Goal: Information Seeking & Learning: Find specific fact

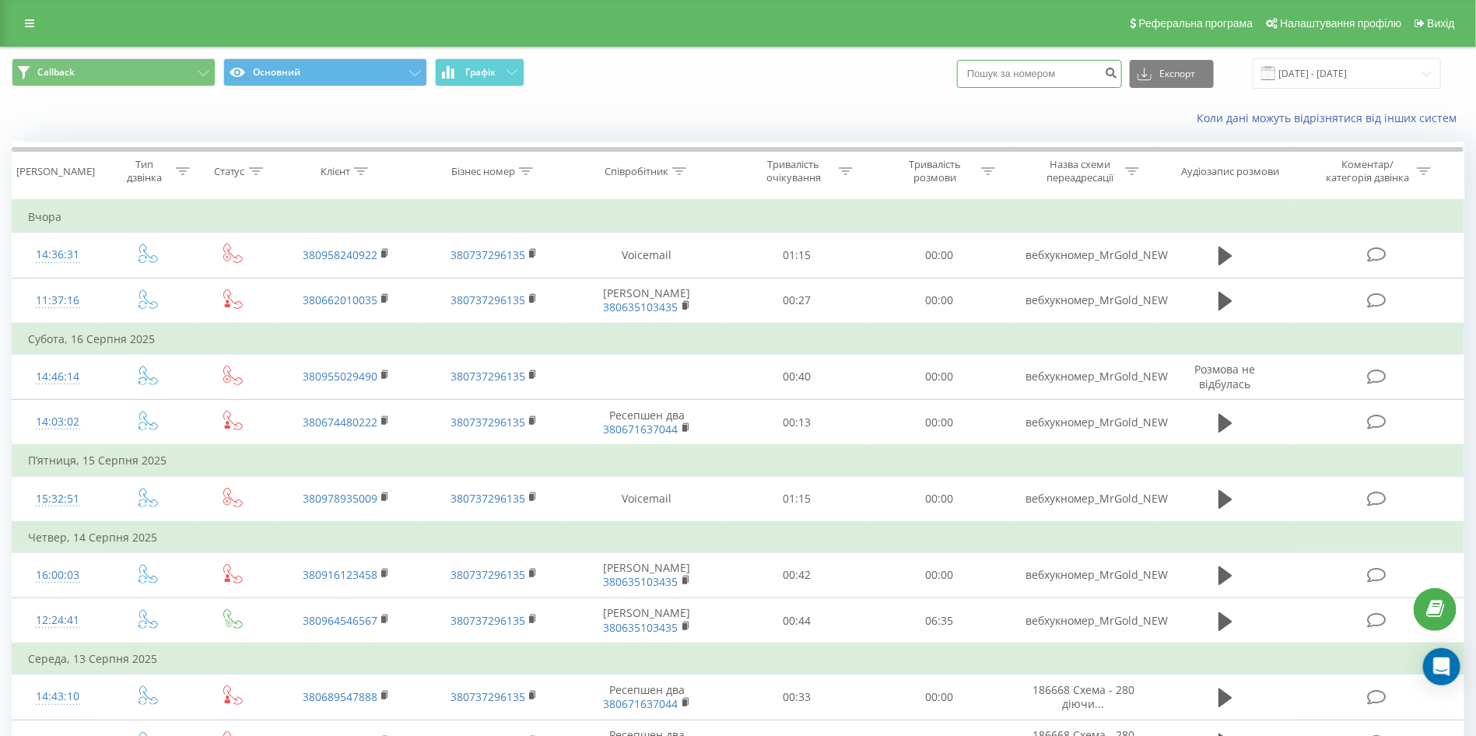
click at [1062, 72] on input at bounding box center [1039, 74] width 165 height 28
paste input "+380663766463"
type input "+380663766463"
click at [1122, 73] on button "submit" at bounding box center [1111, 74] width 21 height 28
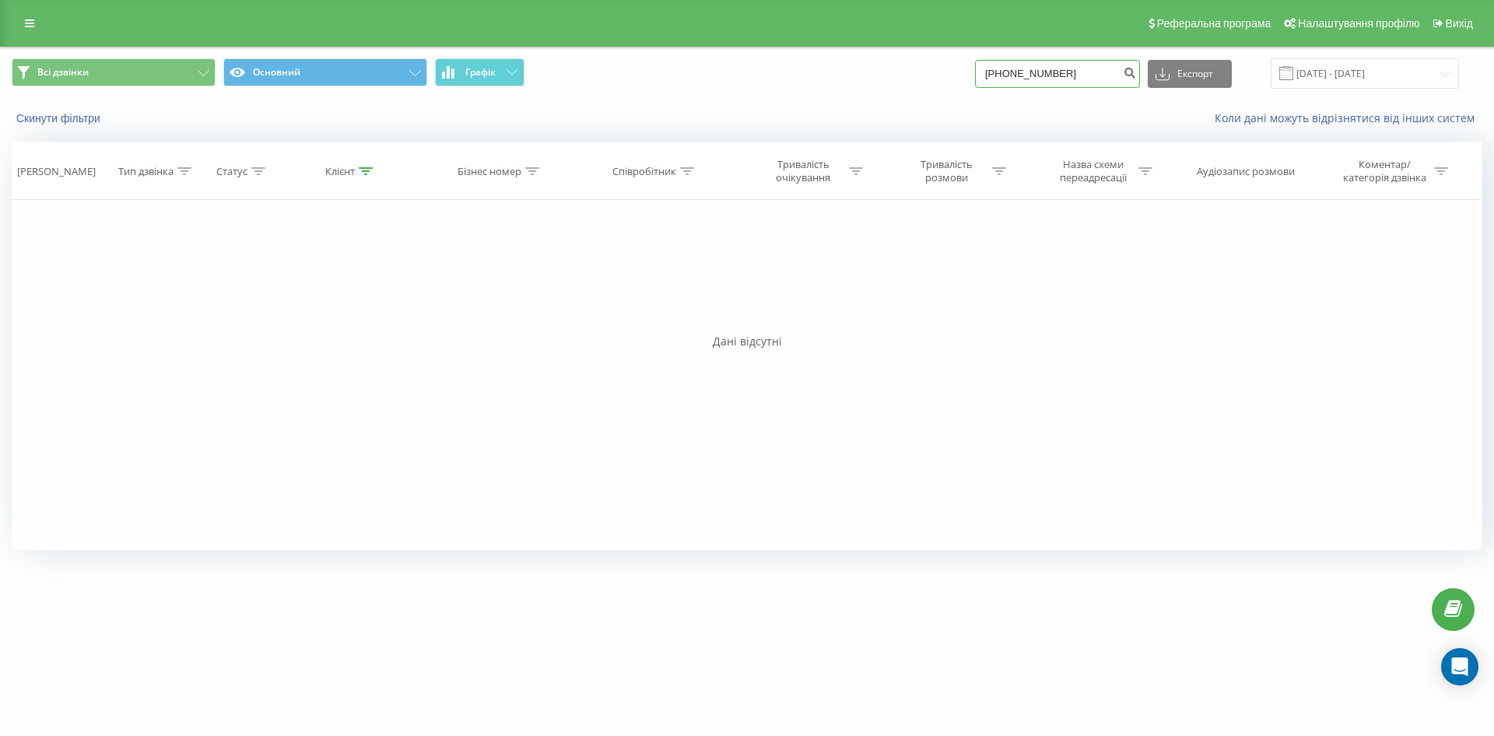
click at [1023, 78] on input "+380663766463" at bounding box center [1057, 74] width 165 height 28
click at [1140, 80] on button "submit" at bounding box center [1129, 74] width 21 height 28
click at [1011, 72] on input "+0663766463" at bounding box center [1057, 74] width 165 height 28
type input "0663766463"
click at [1015, 75] on input "+0663766463" at bounding box center [1057, 74] width 165 height 28
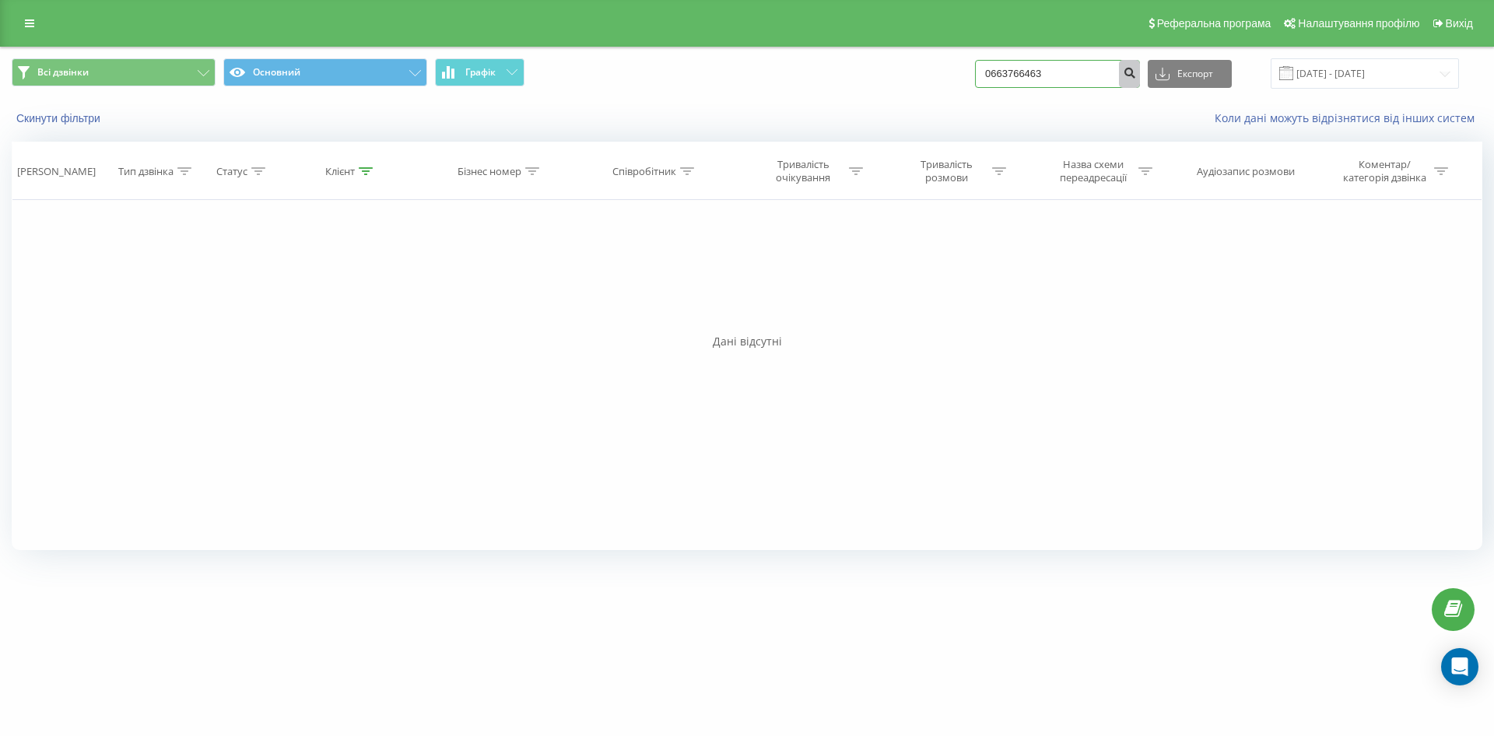
type input "0663766463"
click at [1137, 74] on button "submit" at bounding box center [1129, 74] width 21 height 28
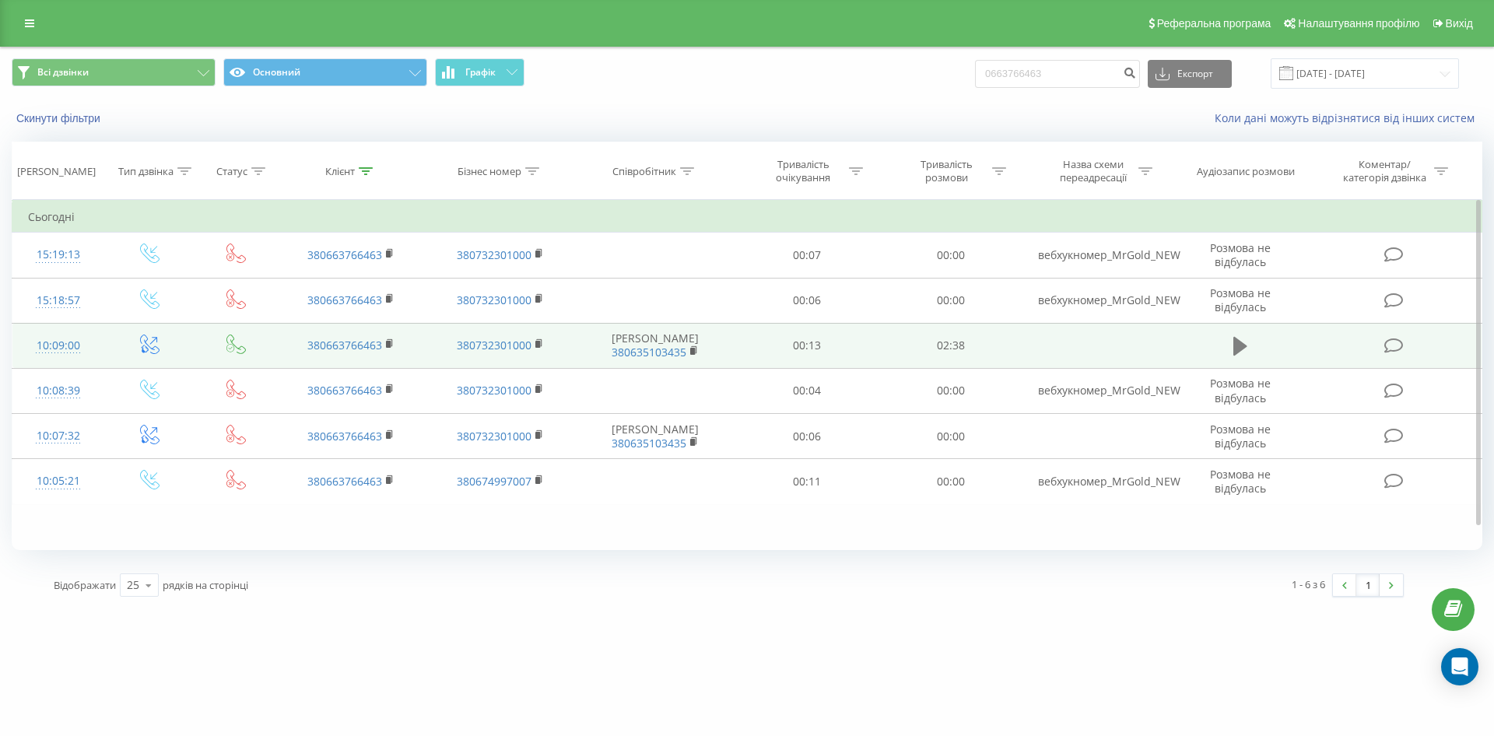
click at [1242, 355] on icon at bounding box center [1240, 346] width 14 height 22
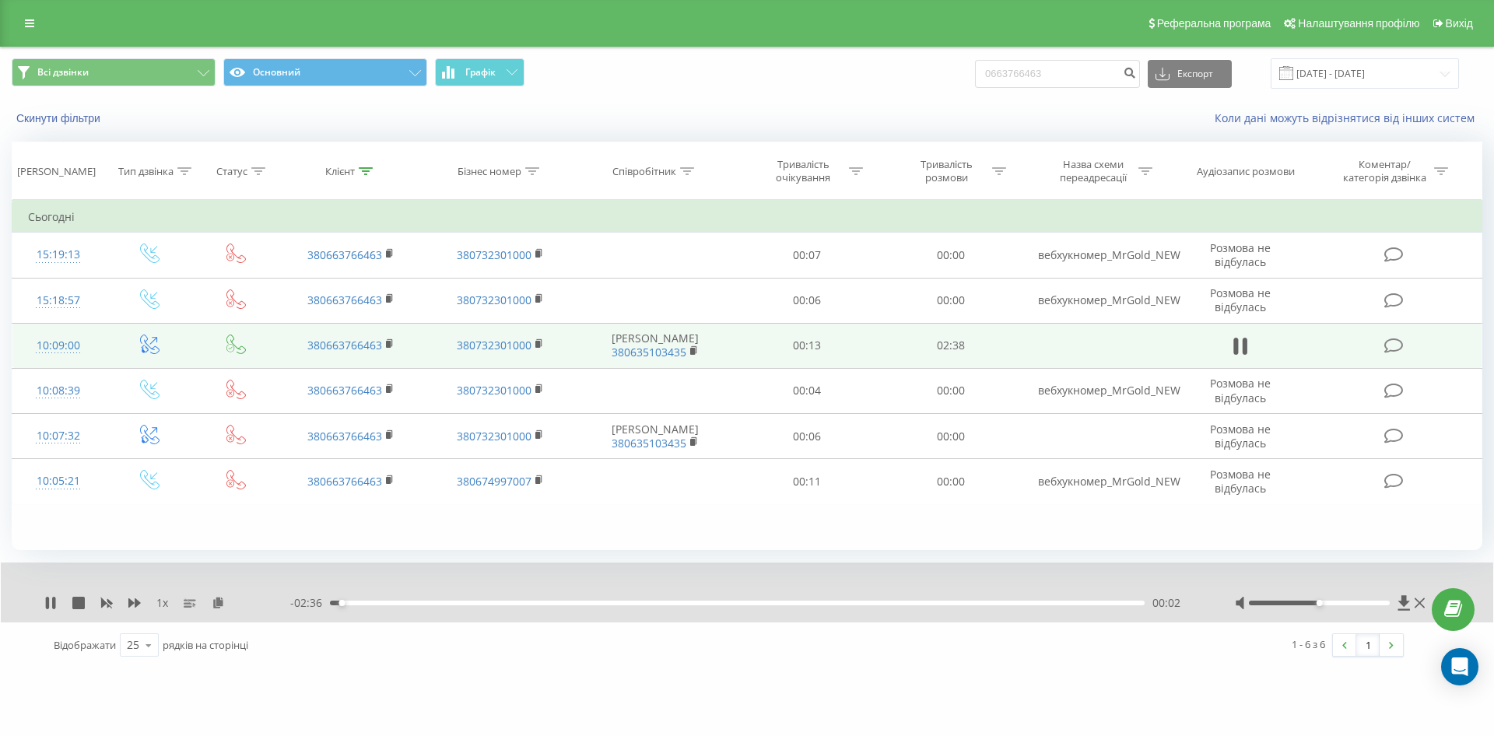
click at [384, 601] on div "00:02" at bounding box center [737, 603] width 814 height 5
click at [47, 601] on icon at bounding box center [50, 603] width 12 height 12
drag, startPoint x: 1435, startPoint y: 594, endPoint x: 1424, endPoint y: 599, distance: 12.2
click at [1424, 599] on icon at bounding box center [1419, 603] width 10 height 12
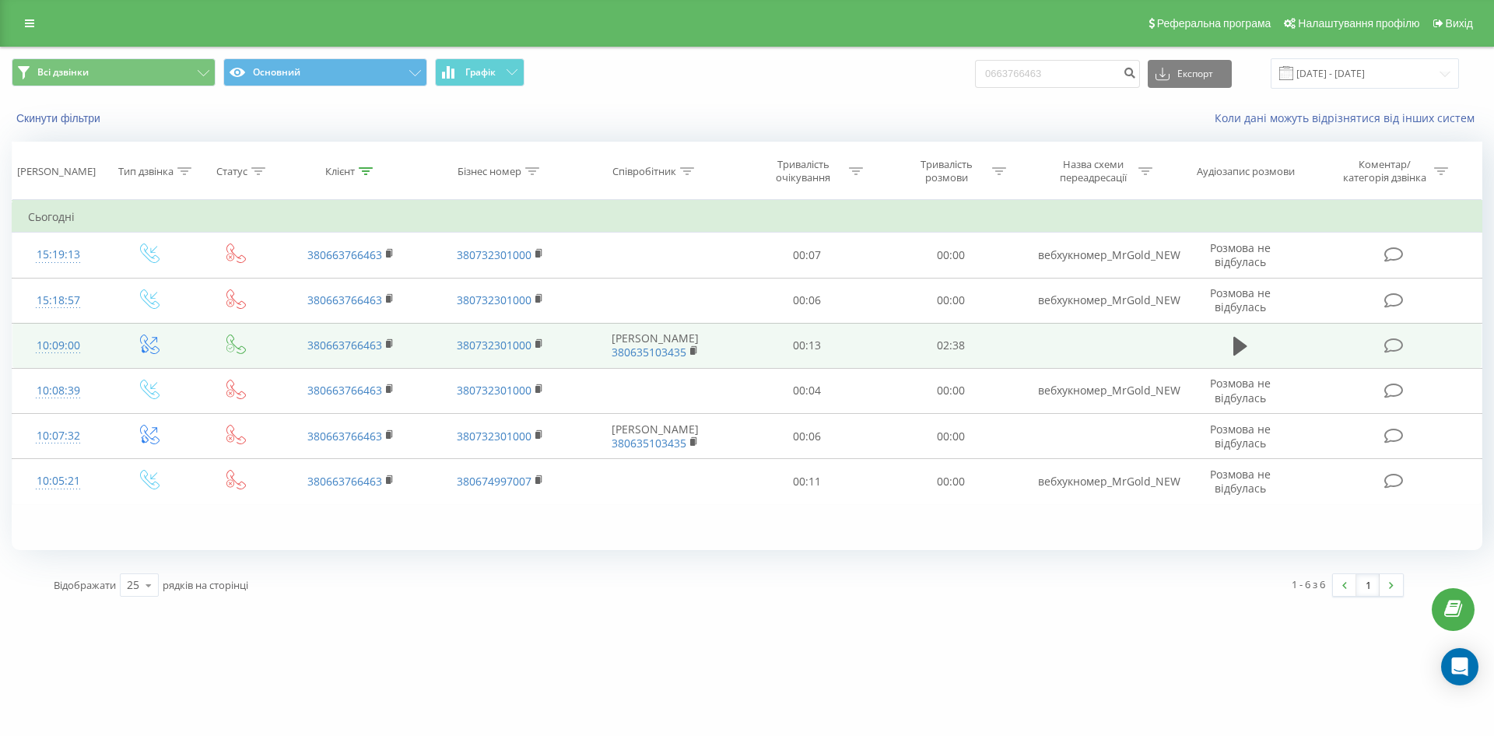
click at [1343, 734] on div "[DOMAIN_NAME] 0663766463 Проекти [DOMAIN_NAME] Дашборд Центр звернень Журнал дз…" at bounding box center [747, 368] width 1494 height 736
